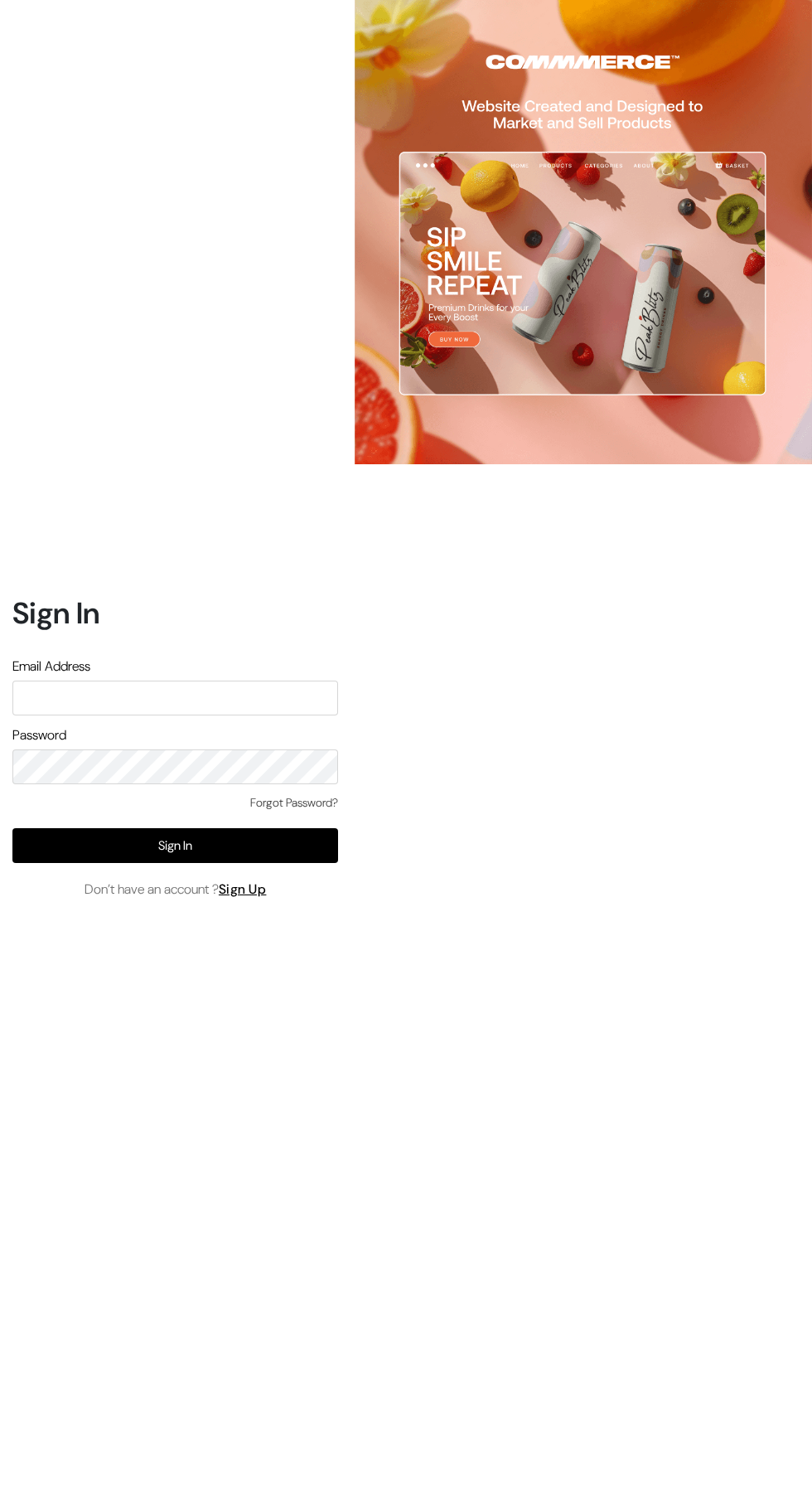
click at [197, 715] on input "text" at bounding box center [175, 698] width 325 height 35
type input "knitbirds@gmail.com"
click at [249, 863] on button "Sign In" at bounding box center [175, 845] width 325 height 35
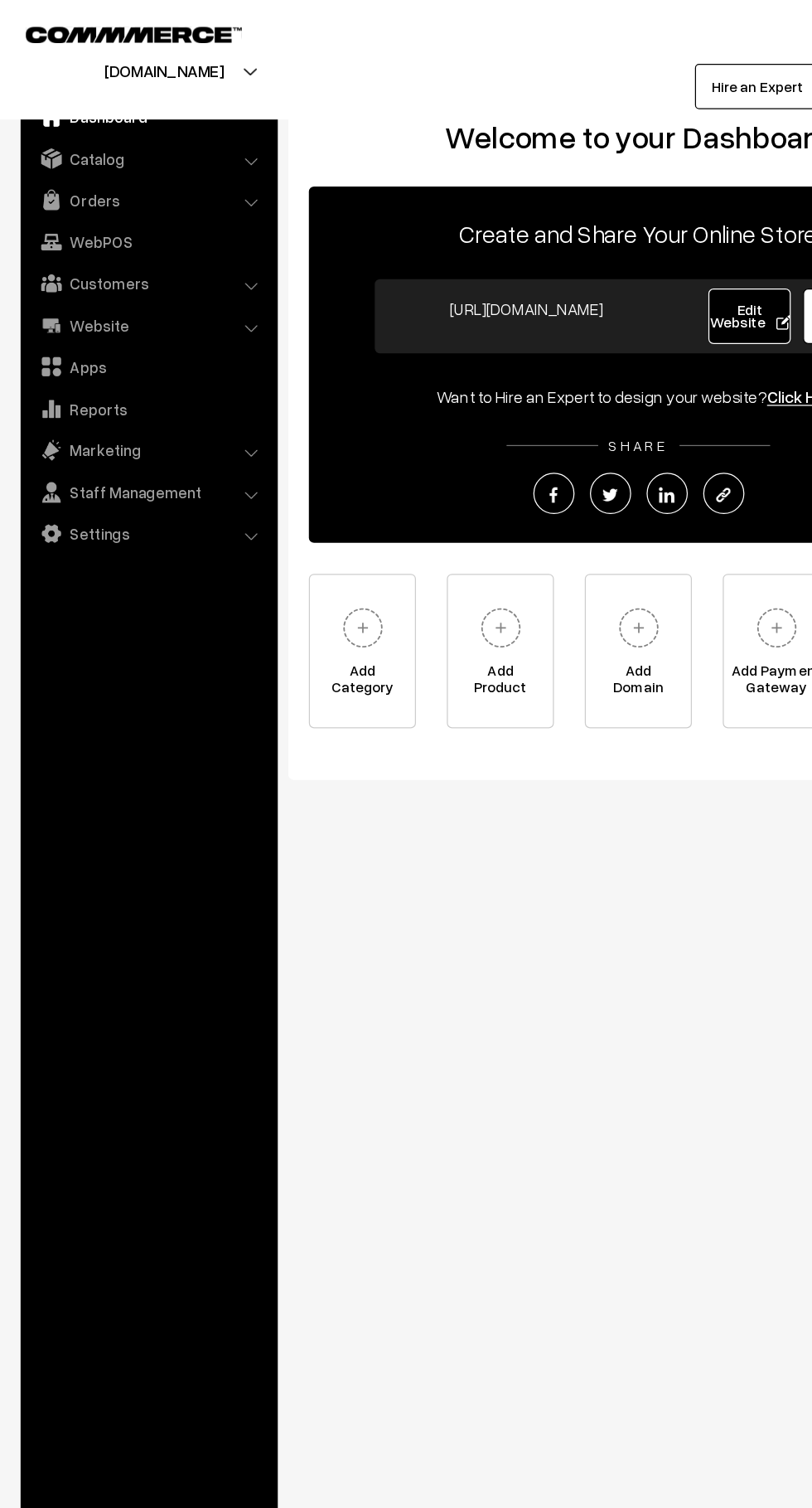
click at [172, 170] on link "Orders" at bounding box center [119, 161] width 198 height 30
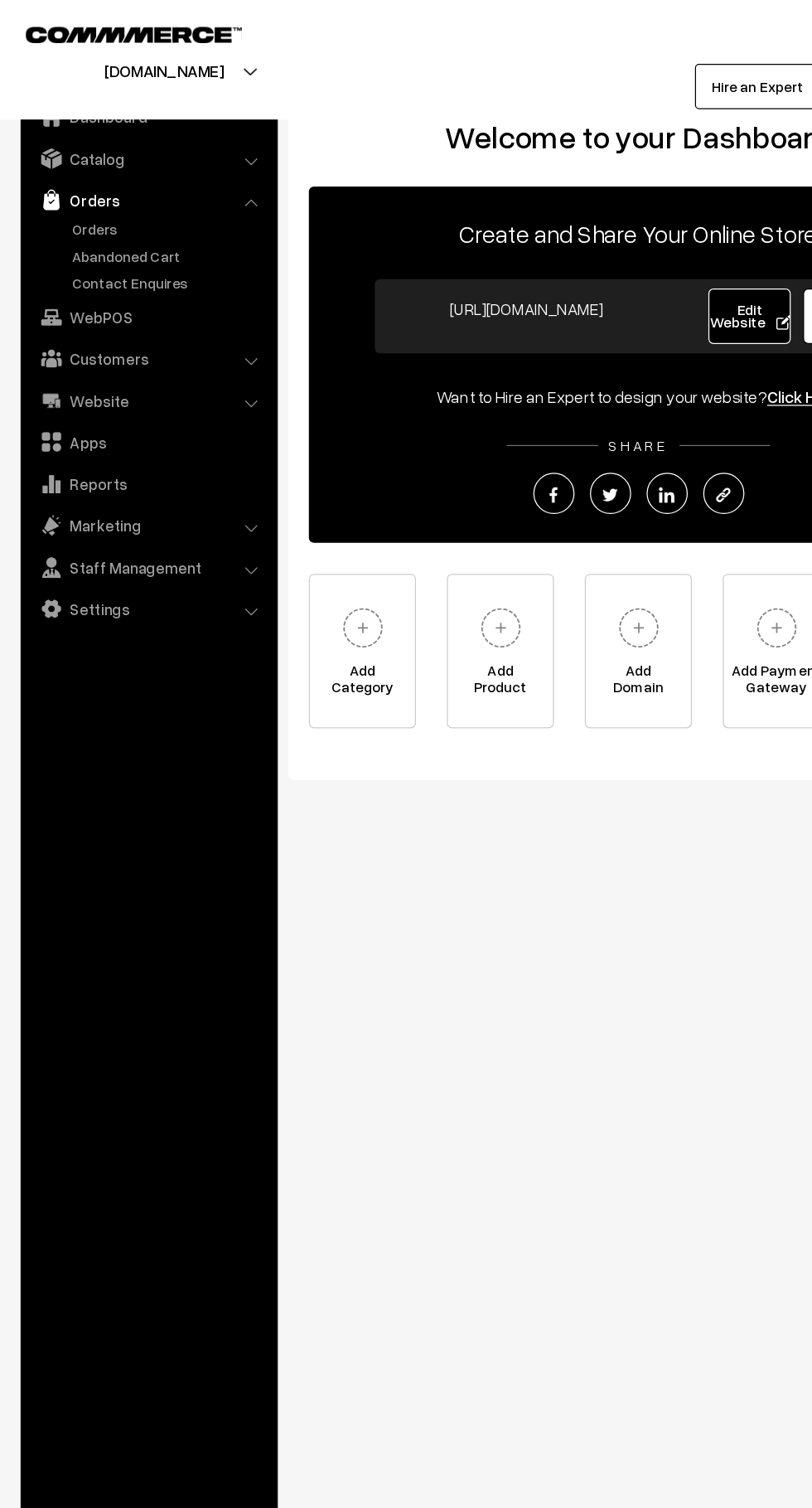
click at [104, 179] on link "Orders" at bounding box center [136, 184] width 164 height 18
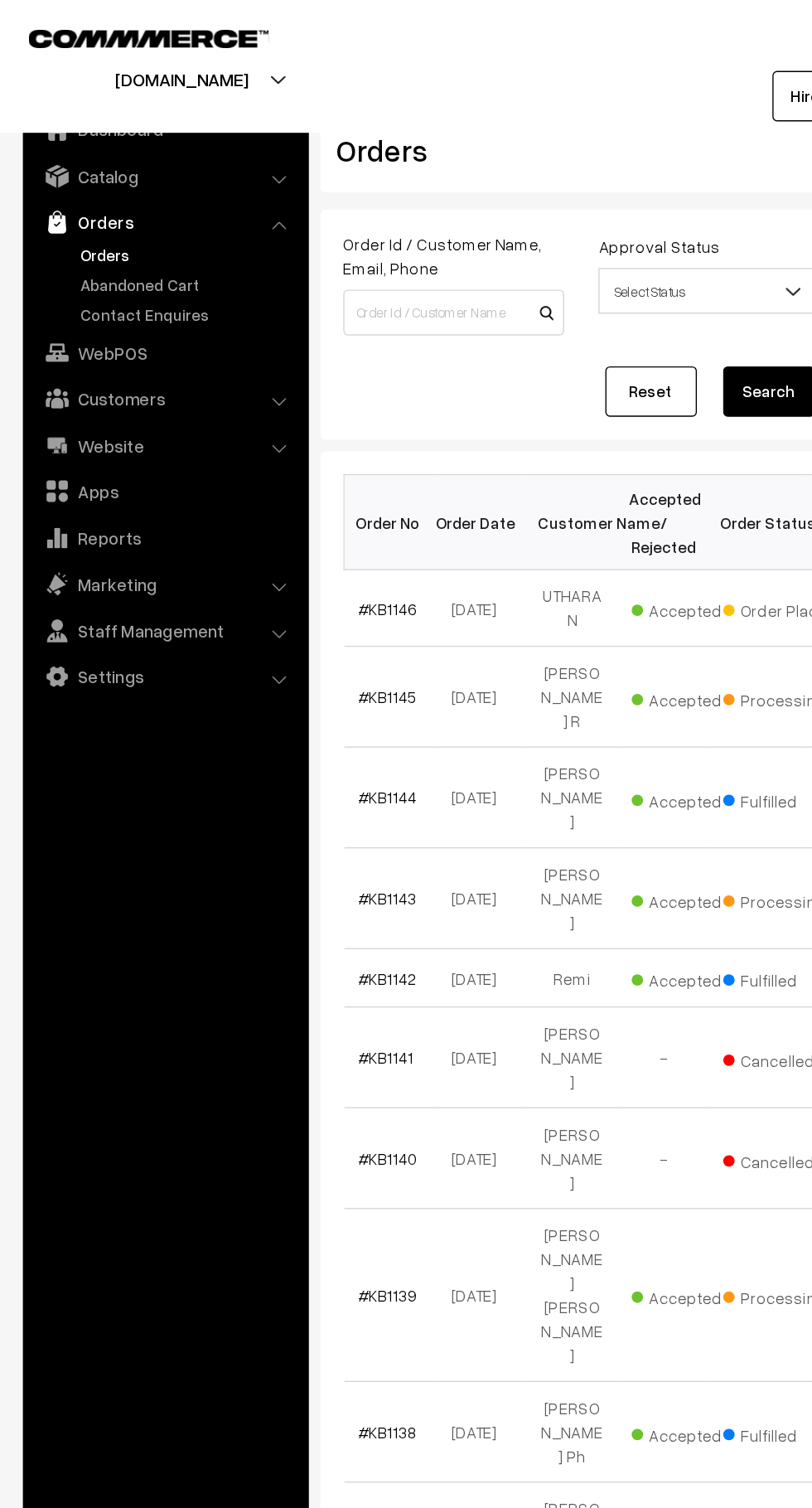
click at [121, 205] on link "Abandoned Cart" at bounding box center [136, 207] width 164 height 18
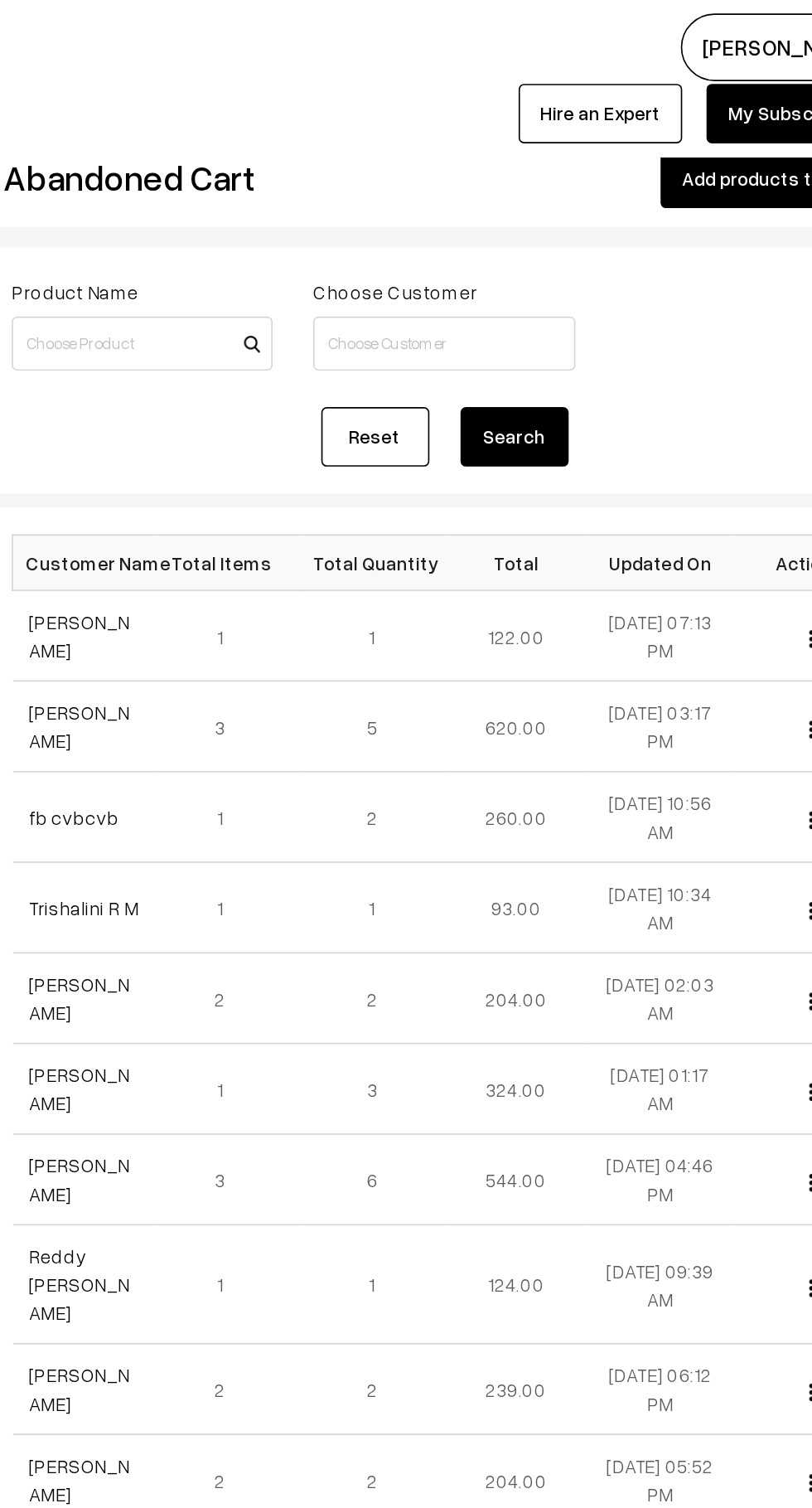
click at [310, 385] on link "[PERSON_NAME]" at bounding box center [291, 390] width 62 height 32
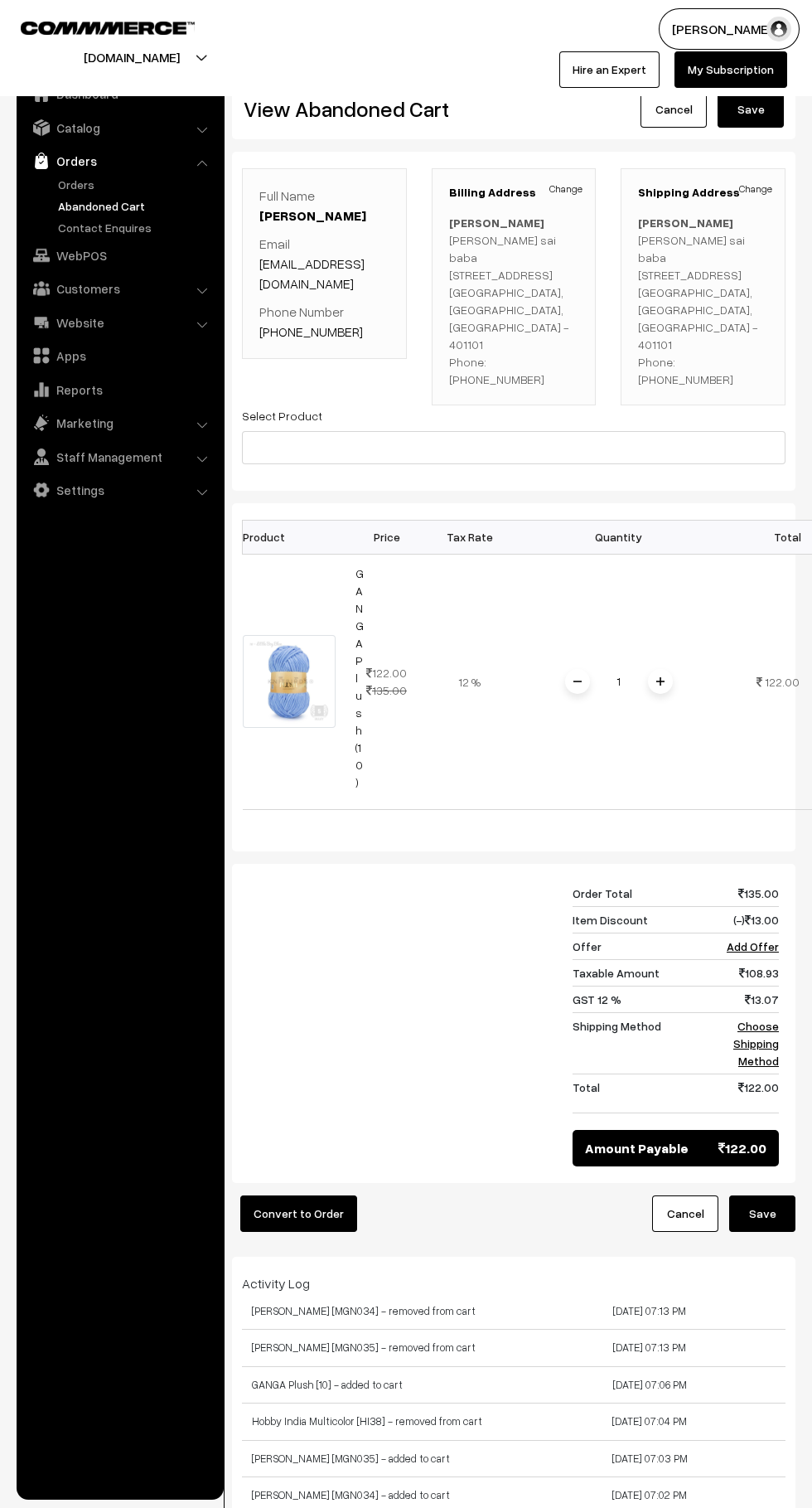
scroll to position [0, 2]
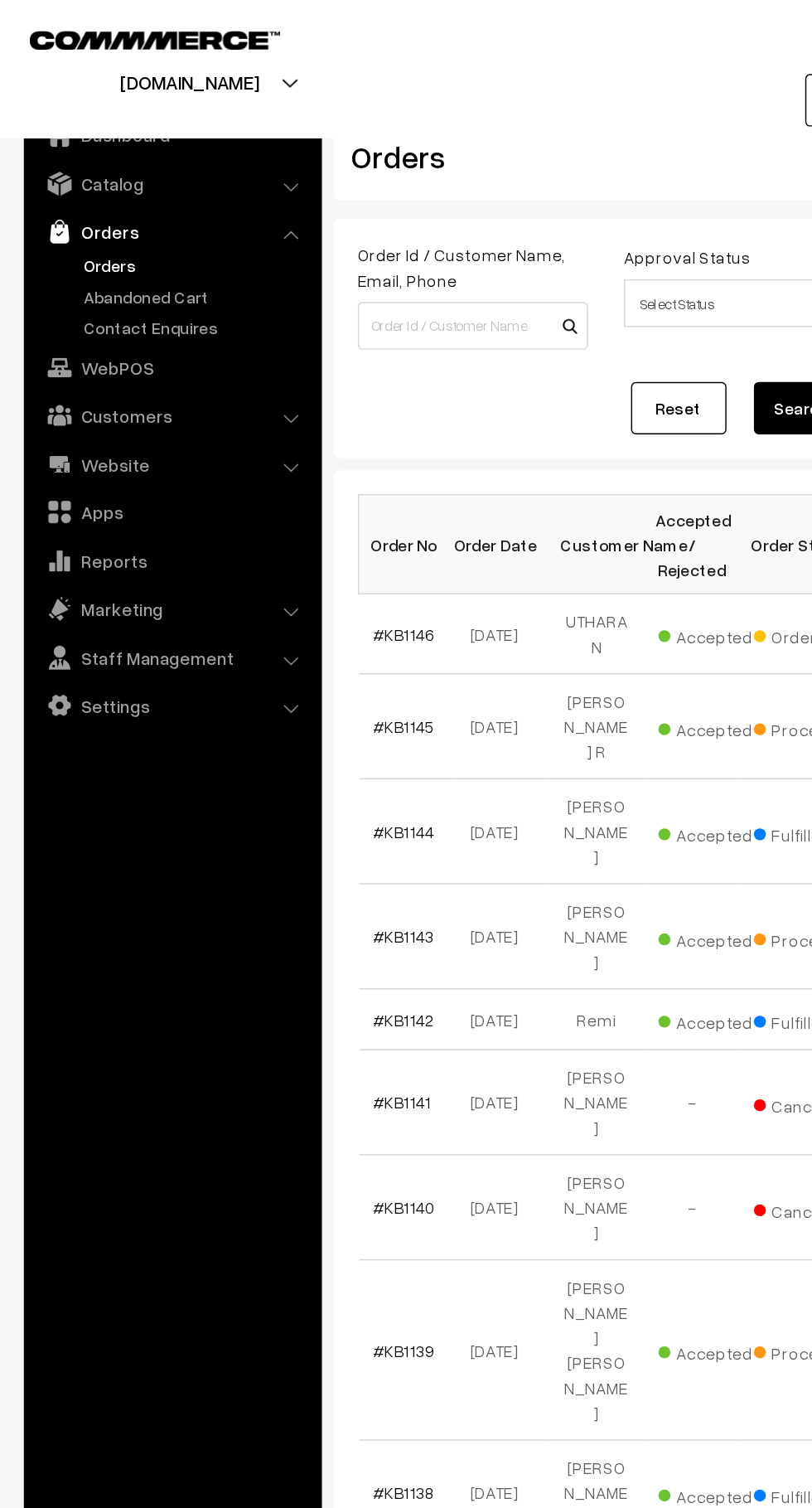
click at [146, 201] on link "Abandoned Cart" at bounding box center [136, 207] width 164 height 18
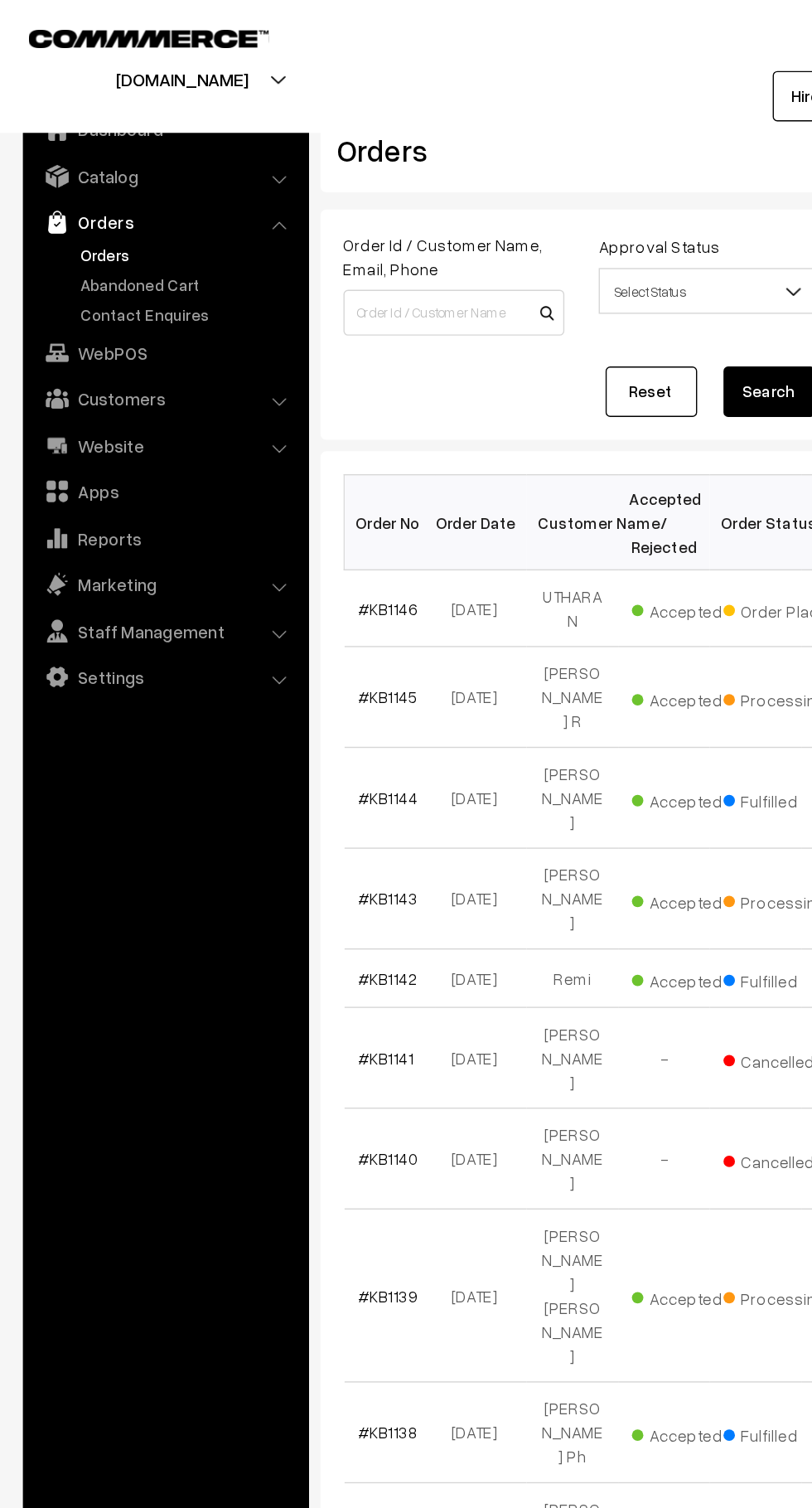
click at [164, 204] on link "Abandoned Cart" at bounding box center [136, 207] width 164 height 18
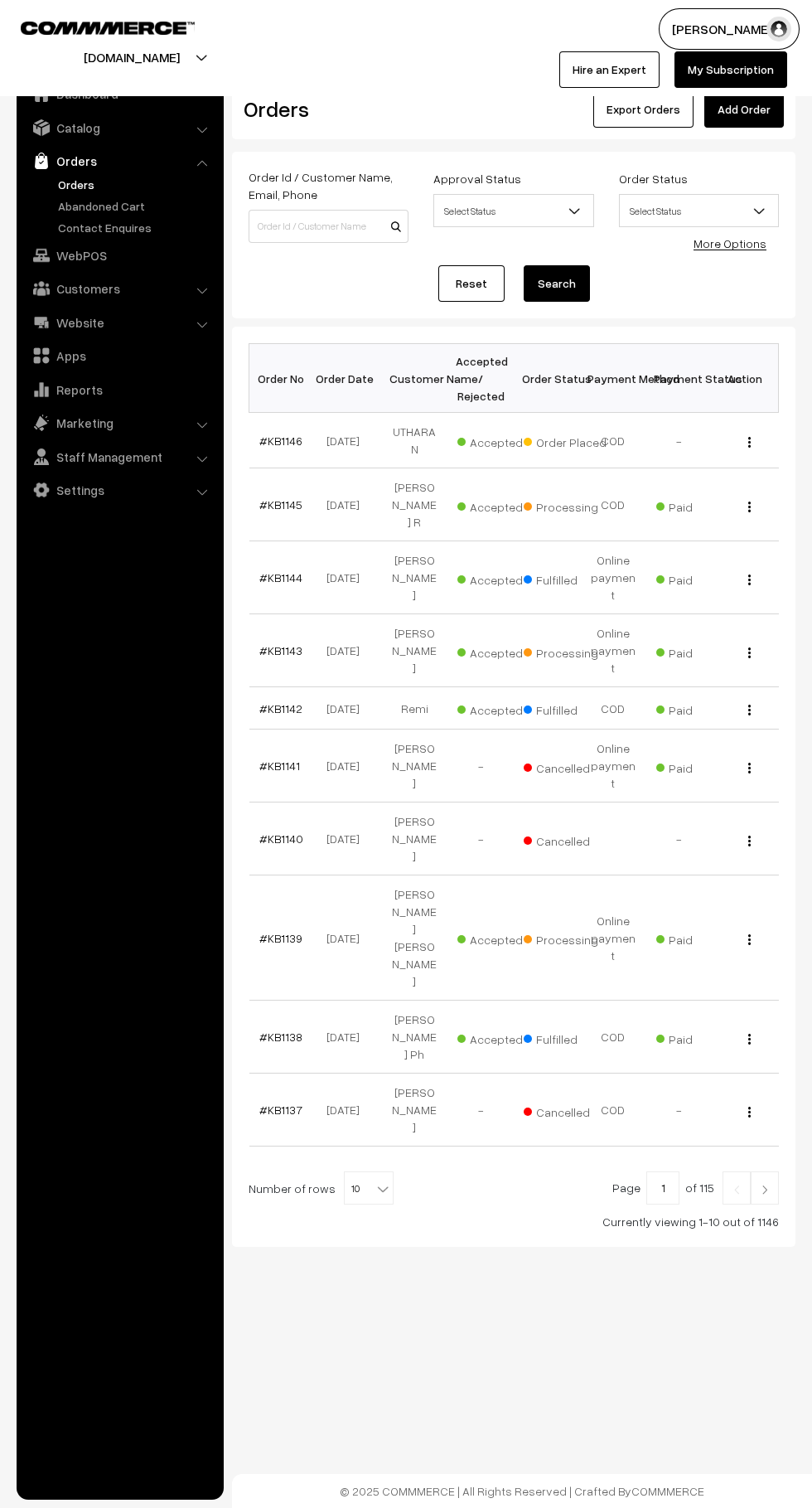
click at [130, 198] on link "Abandoned Cart" at bounding box center [136, 207] width 164 height 18
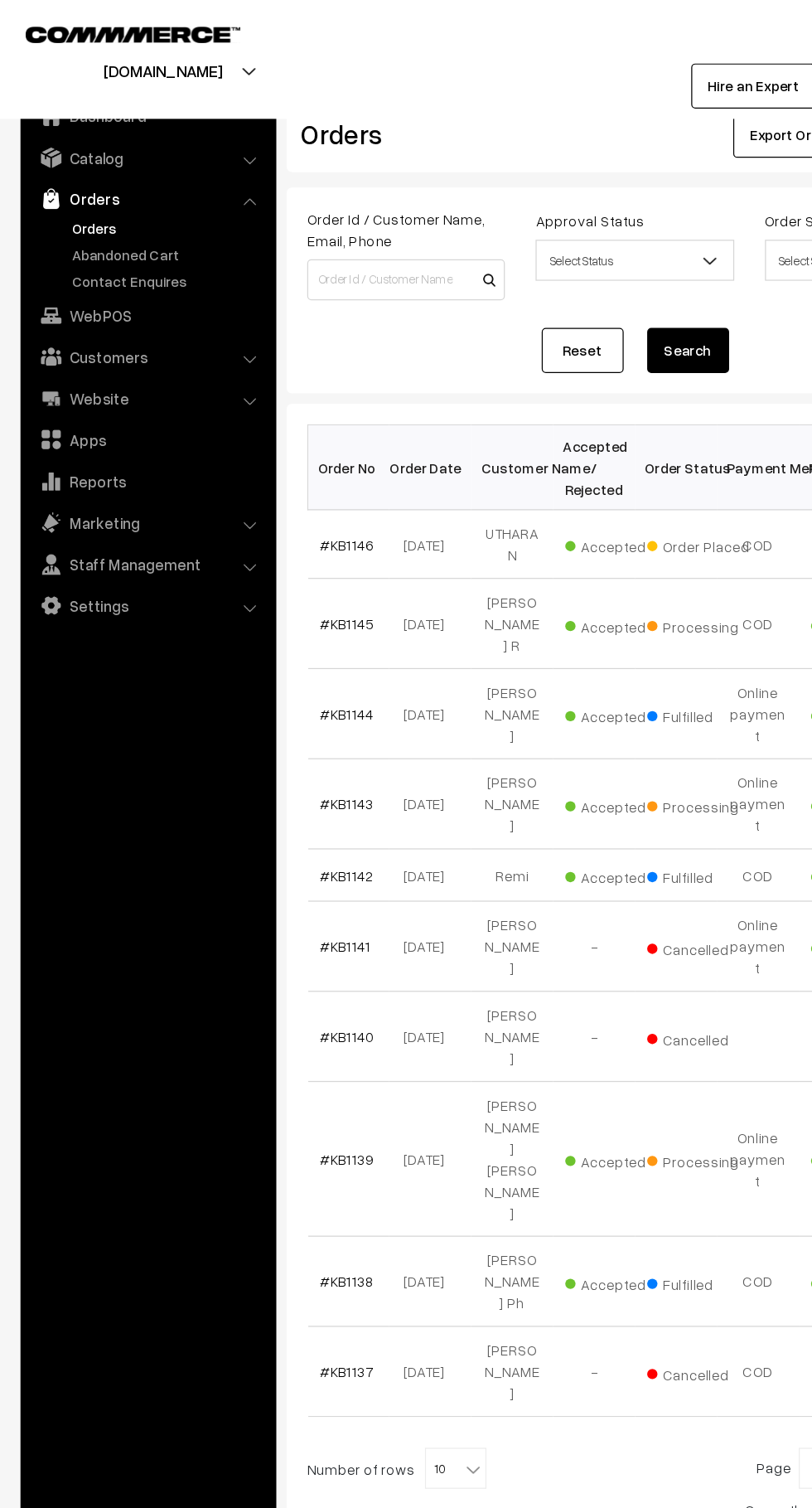
click at [167, 203] on link "Abandoned Cart" at bounding box center [136, 207] width 164 height 18
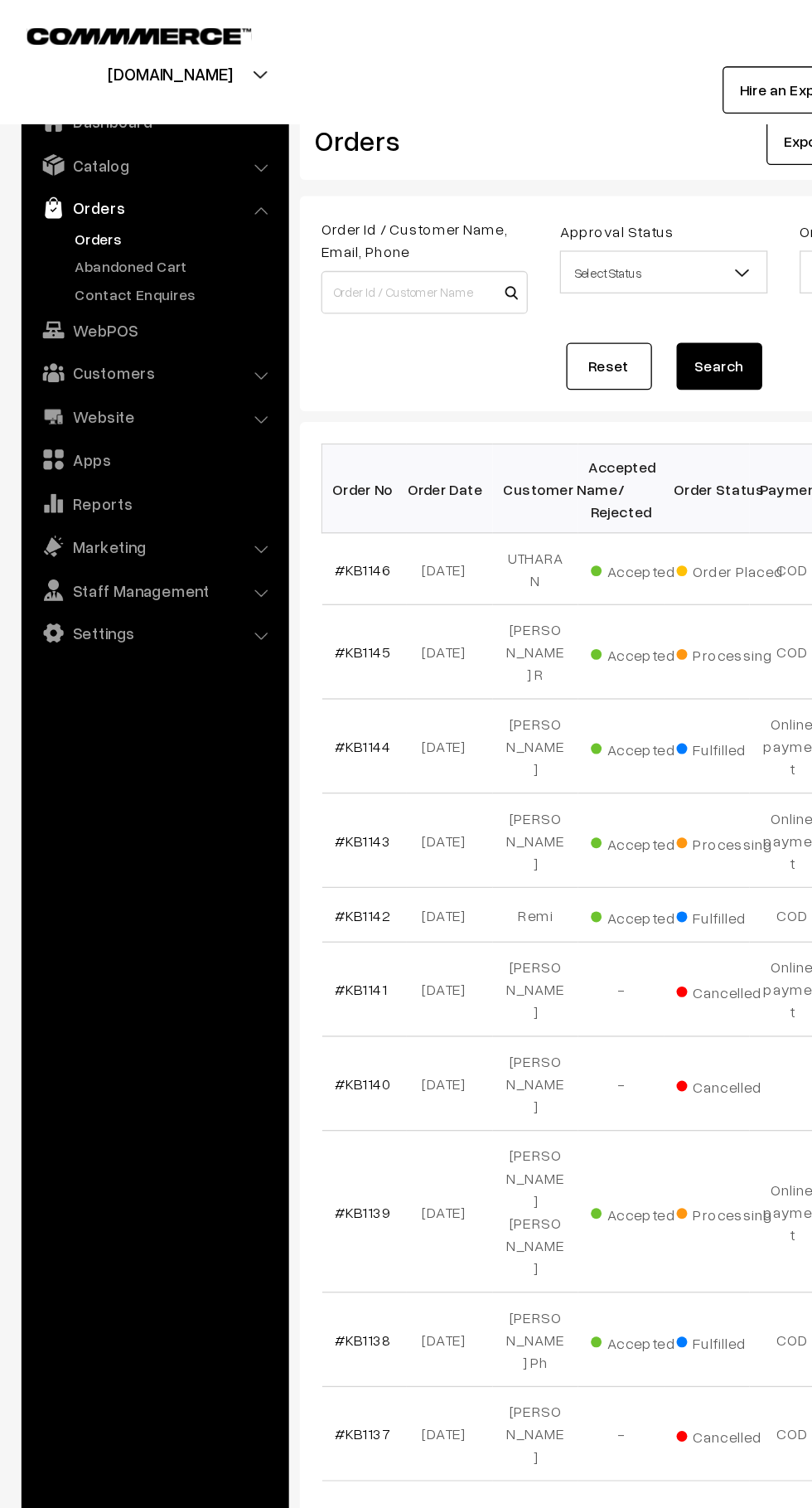
click at [139, 200] on link "Abandoned Cart" at bounding box center [136, 207] width 164 height 18
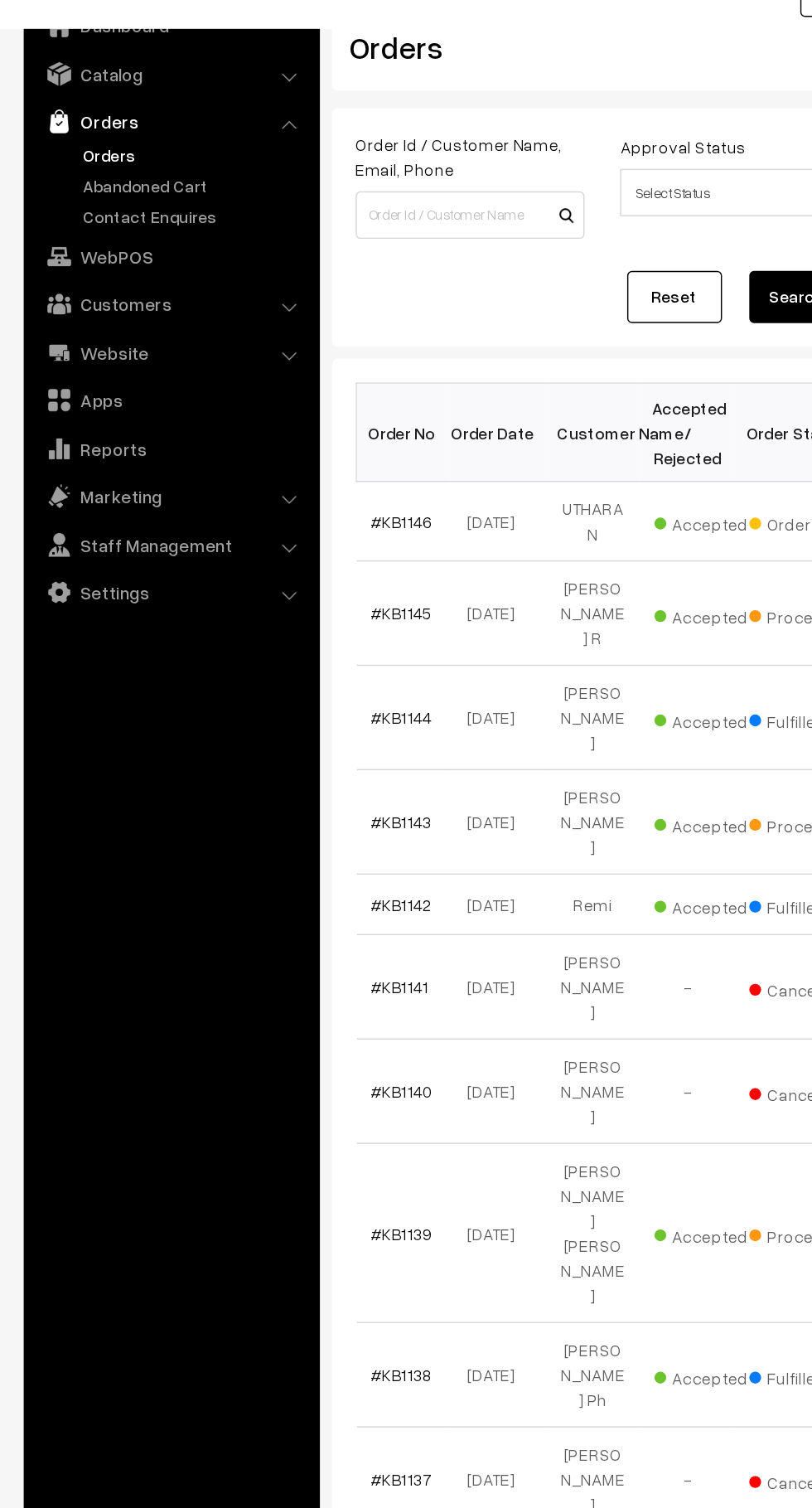
click at [152, 205] on link "Abandoned Cart" at bounding box center [136, 207] width 164 height 18
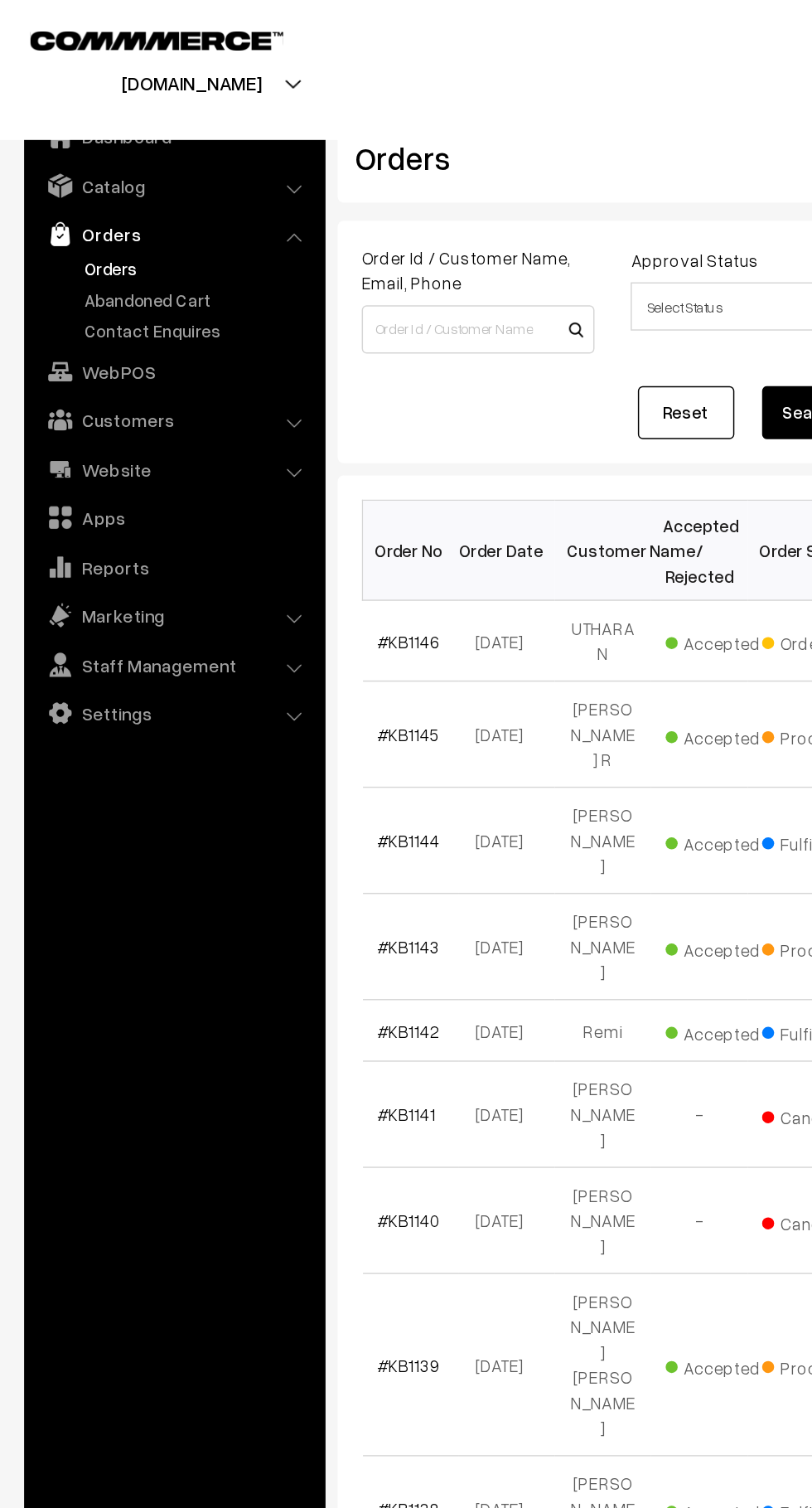
click at [140, 214] on link "Abandoned Cart" at bounding box center [136, 207] width 164 height 18
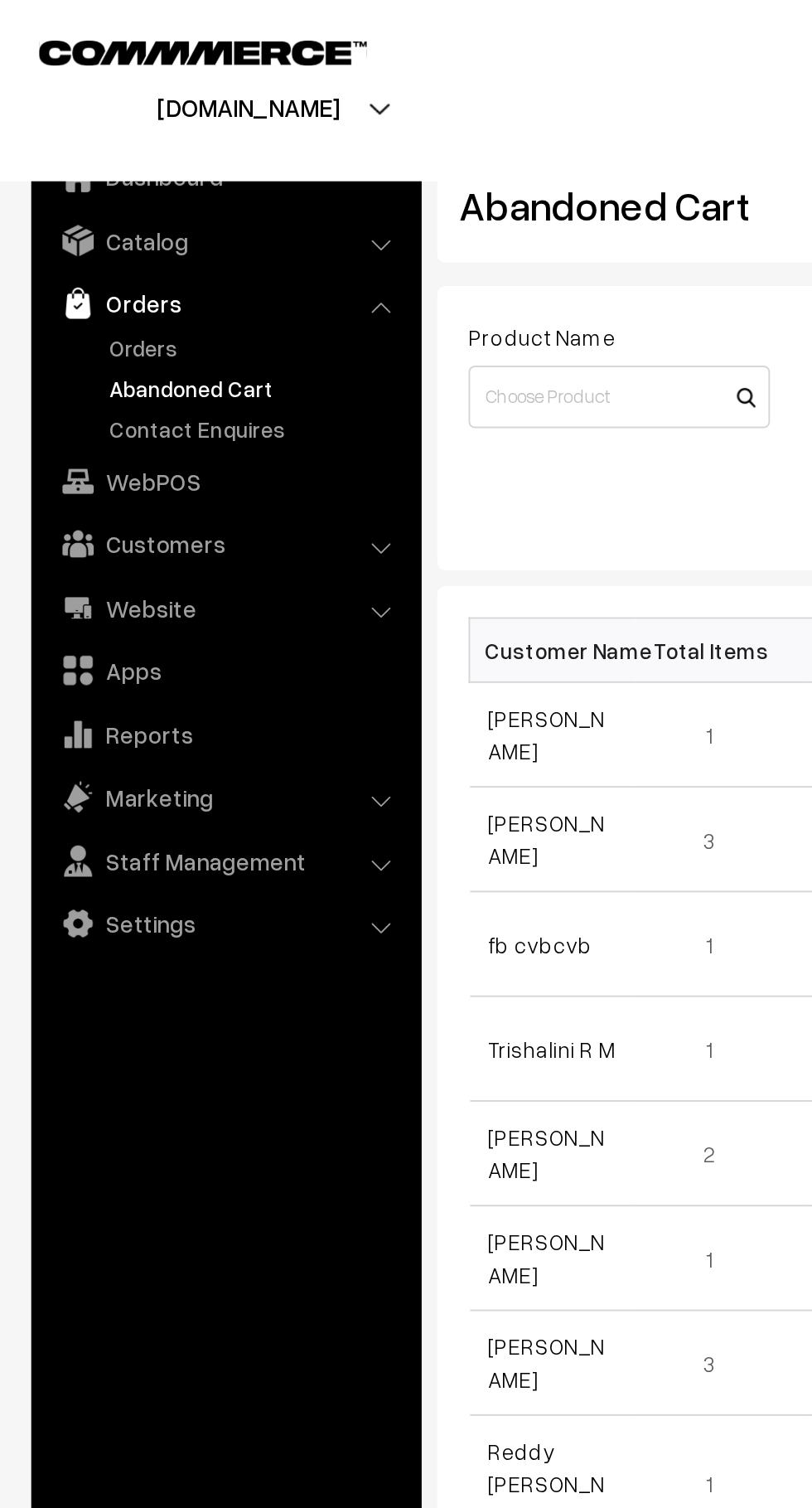
click at [93, 179] on link "Orders" at bounding box center [136, 184] width 164 height 18
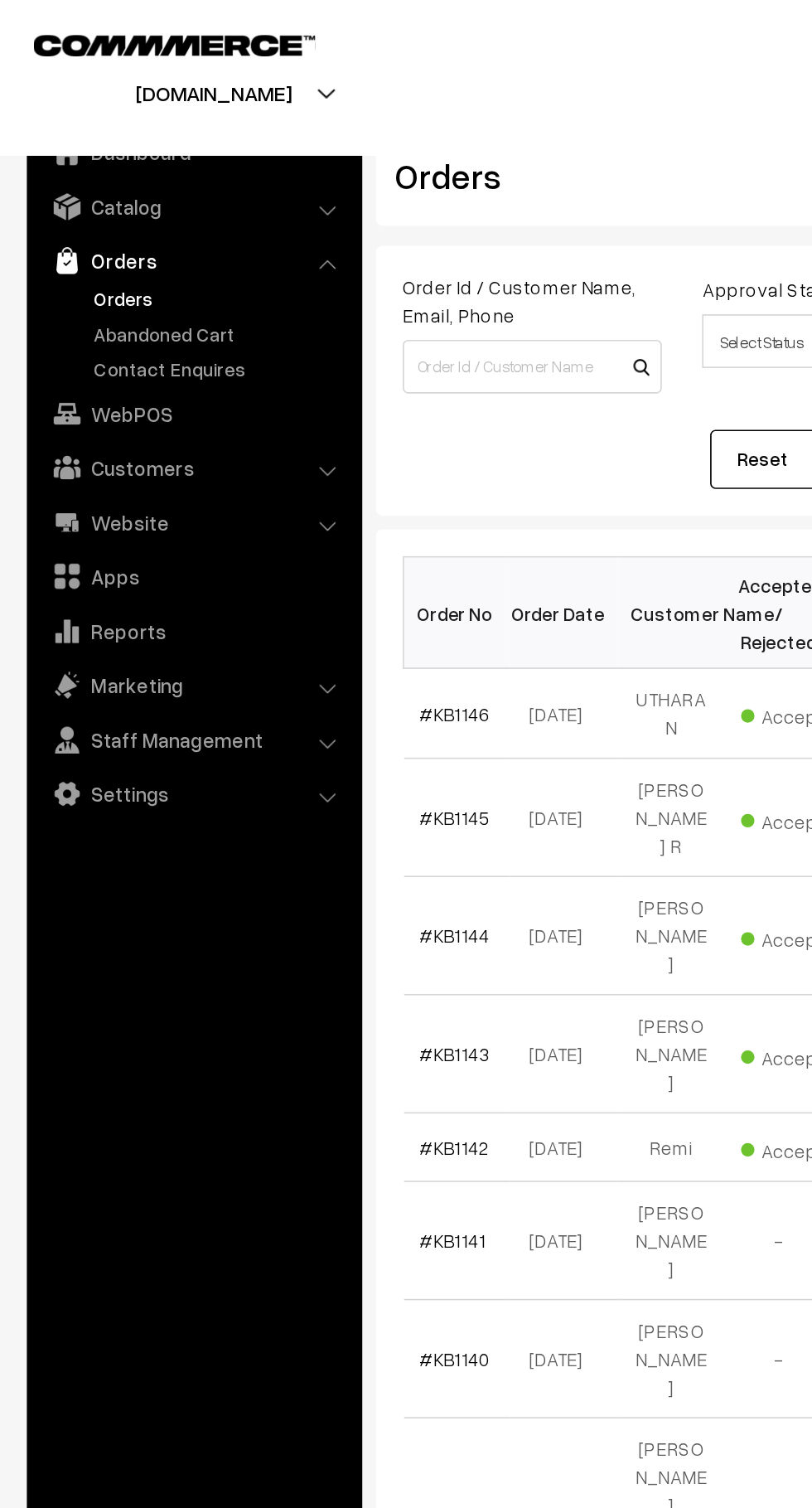
click at [141, 212] on link "Abandoned Cart" at bounding box center [136, 207] width 164 height 18
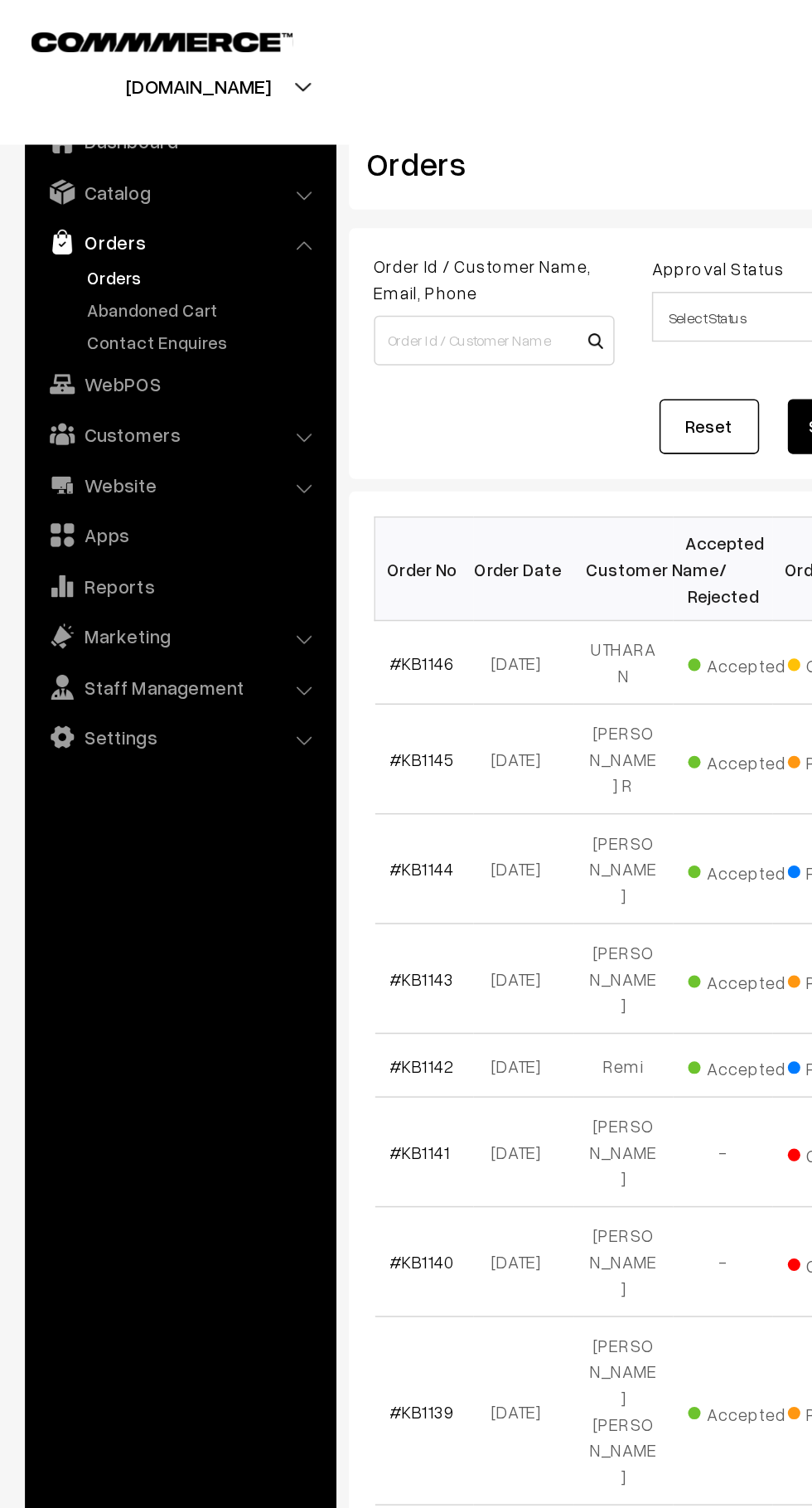
click at [158, 199] on link "Abandoned Cart" at bounding box center [136, 207] width 164 height 18
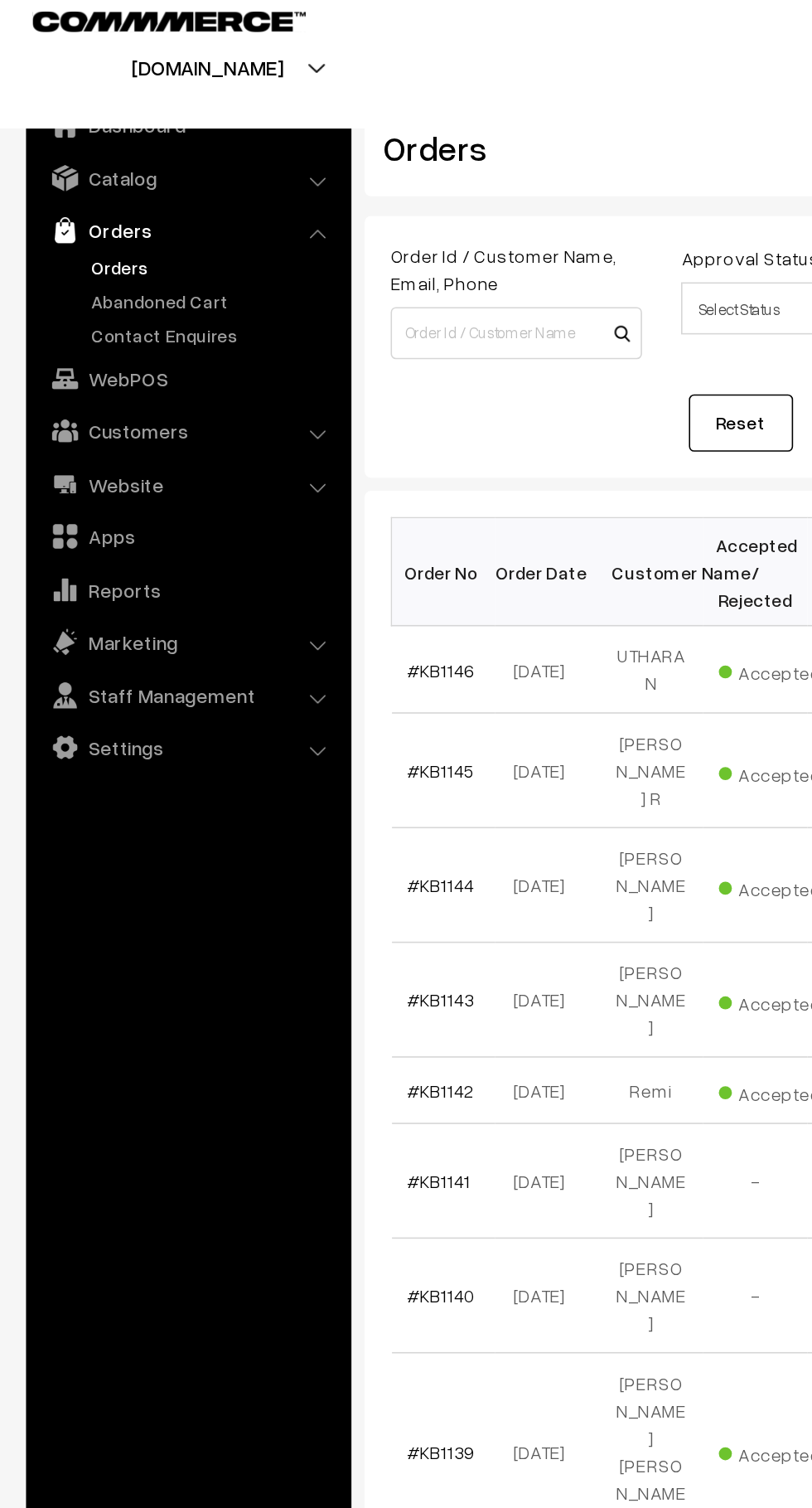
click at [151, 209] on link "Abandoned Cart" at bounding box center [136, 207] width 164 height 18
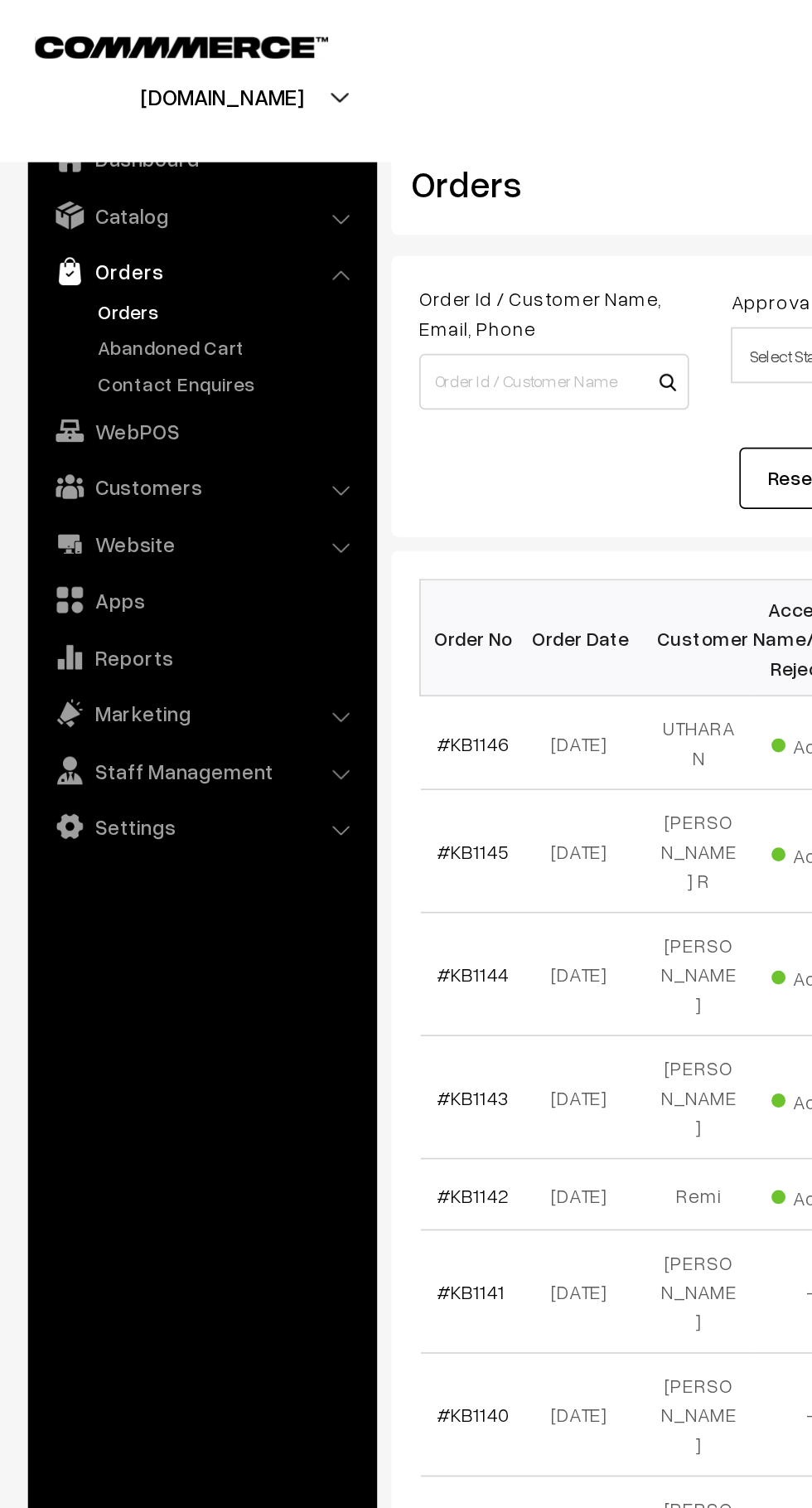
click at [146, 206] on link "Abandoned Cart" at bounding box center [136, 207] width 164 height 18
